Goal: Task Accomplishment & Management: Use online tool/utility

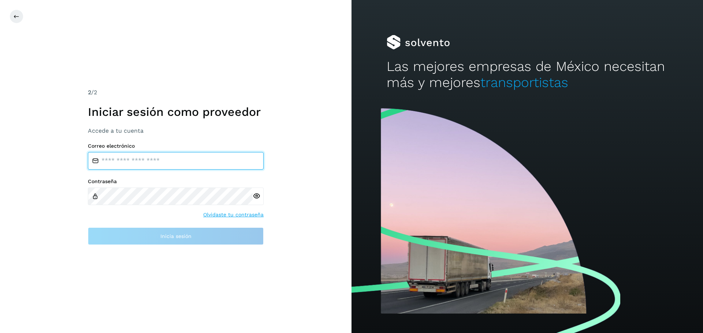
type input "**********"
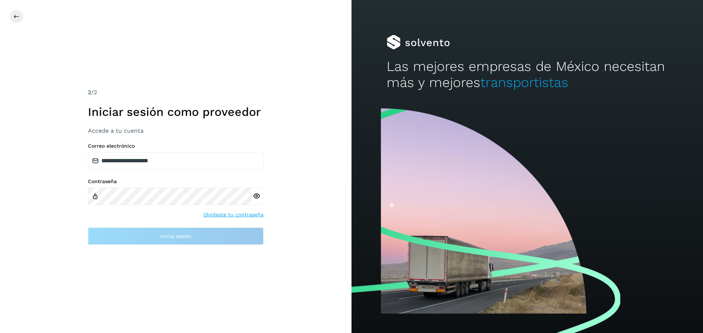
click at [255, 197] on icon at bounding box center [257, 197] width 8 height 8
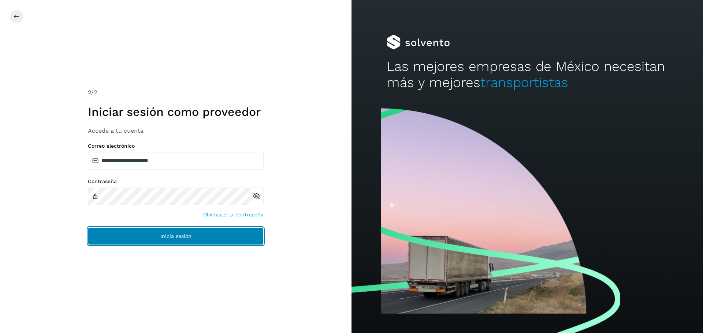
drag, startPoint x: 178, startPoint y: 238, endPoint x: 182, endPoint y: 238, distance: 3.7
click at [180, 238] on span "Inicia sesión" at bounding box center [175, 236] width 31 height 5
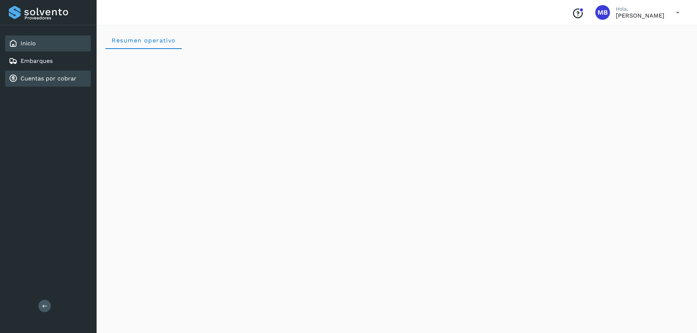
click at [53, 76] on link "Cuentas por cobrar" at bounding box center [48, 78] width 56 height 7
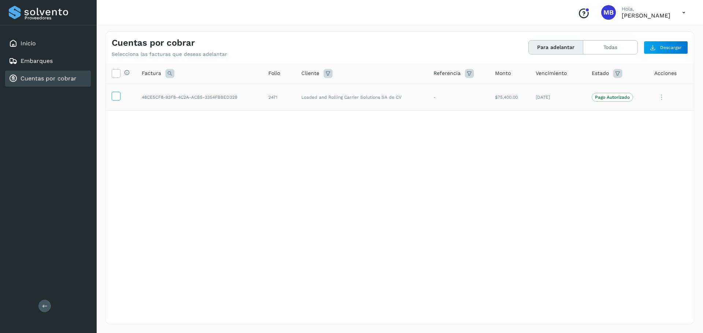
click at [116, 98] on icon at bounding box center [116, 96] width 8 height 8
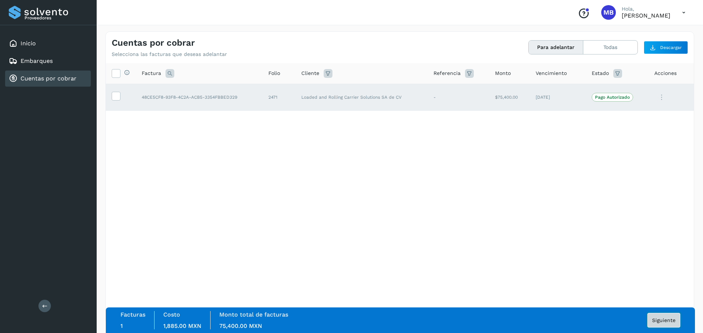
click at [661, 319] on span "Siguiente" at bounding box center [663, 320] width 23 height 5
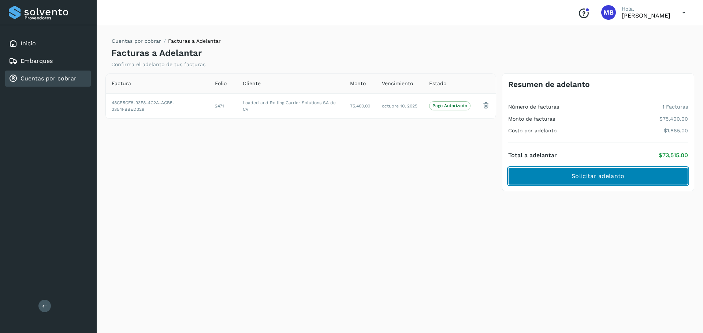
click at [587, 177] on span "Solicitar adelanto" at bounding box center [597, 176] width 53 height 8
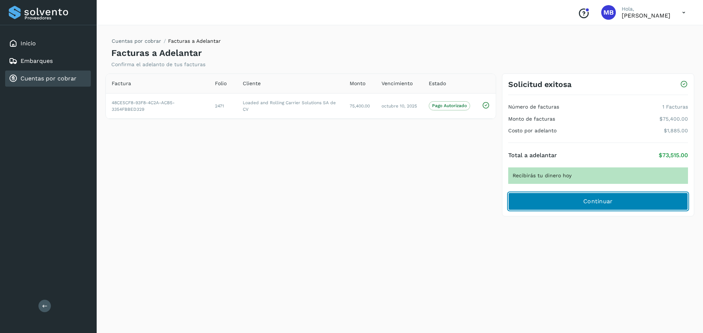
click at [602, 204] on span "Continuar" at bounding box center [598, 202] width 30 height 8
